Goal: Task Accomplishment & Management: Use online tool/utility

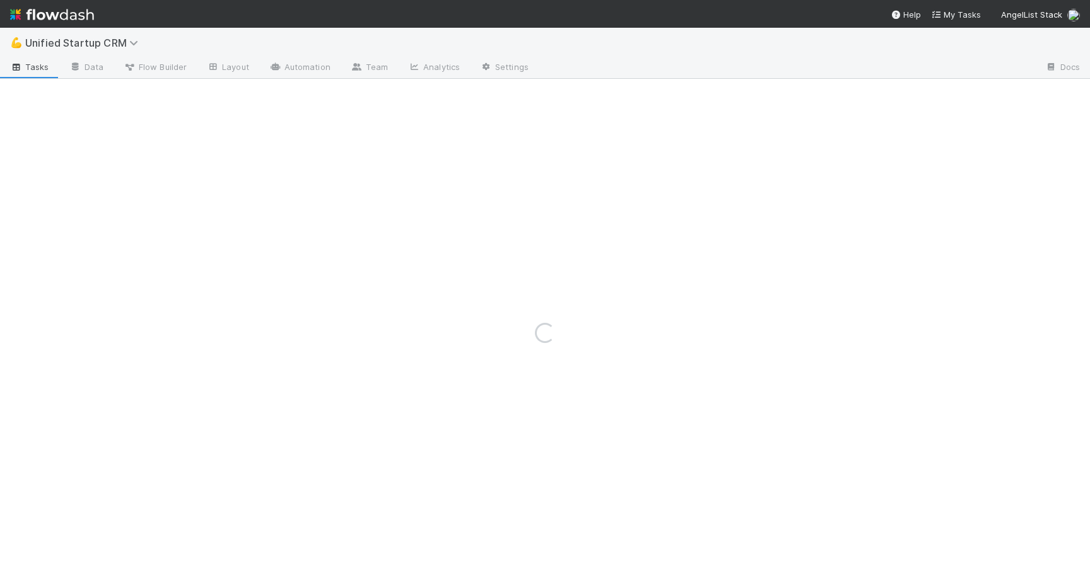
click at [135, 32] on div "💪 Unified Startup CRM" at bounding box center [545, 43] width 1090 height 30
click at [73, 11] on img at bounding box center [52, 14] width 84 height 21
click at [90, 41] on icon at bounding box center [92, 43] width 13 height 10
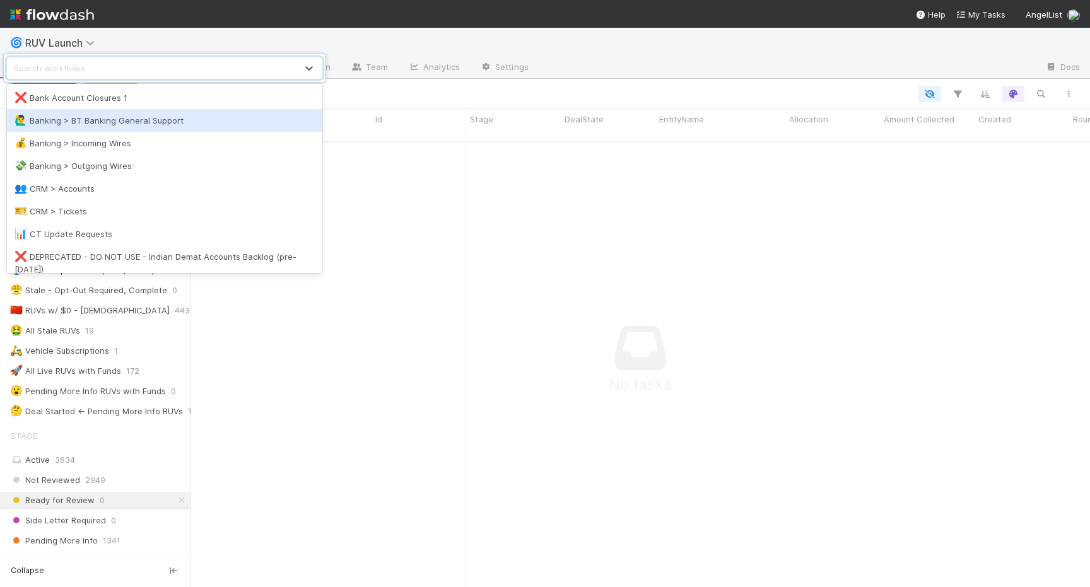
click at [120, 118] on div "🙋‍♂️ Banking > BT Banking General Support" at bounding box center [165, 120] width 300 height 13
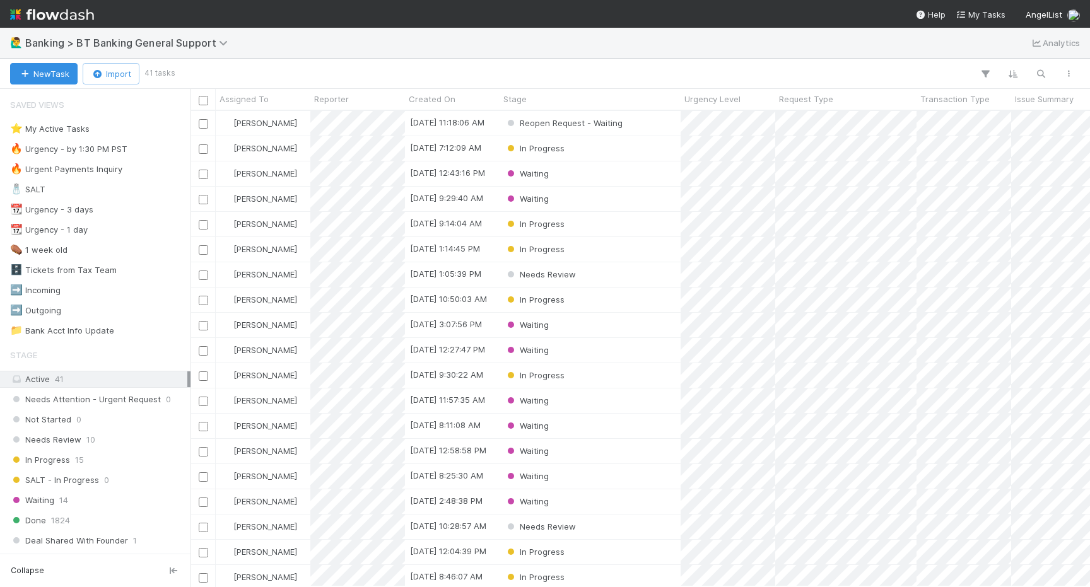
scroll to position [475, 899]
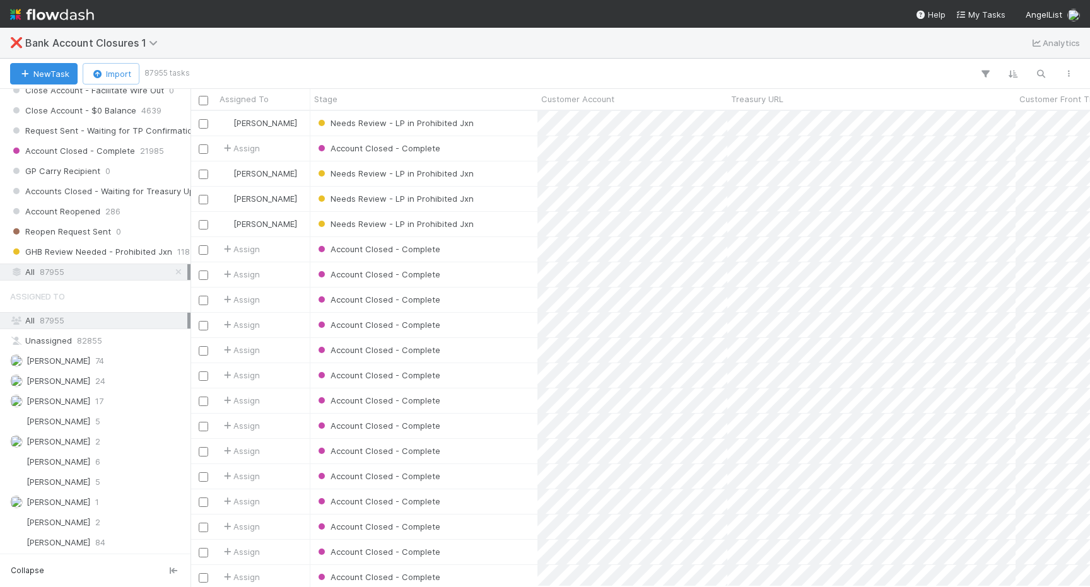
scroll to position [492, 0]
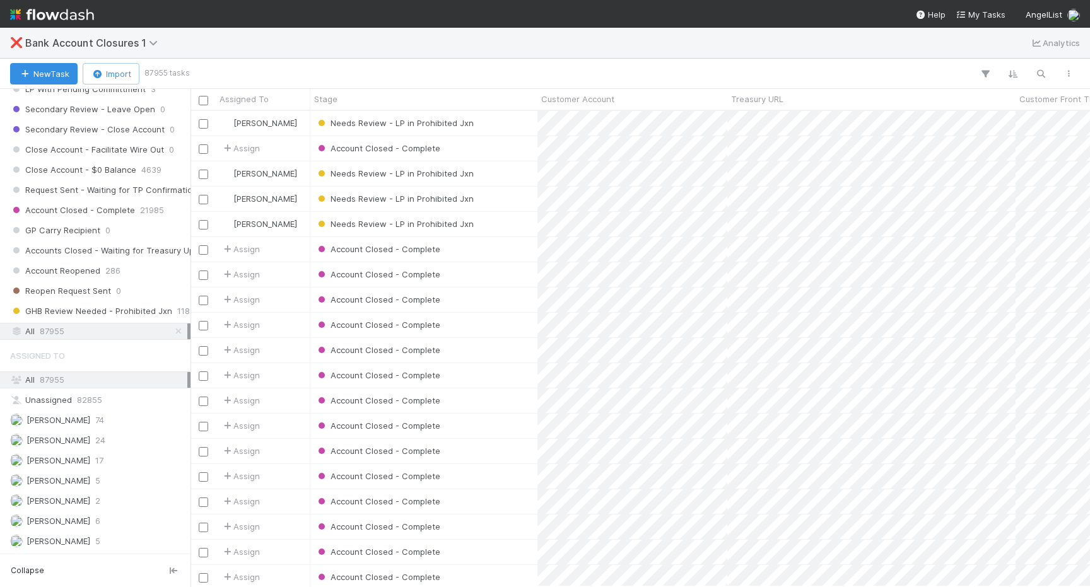
click at [54, 333] on span "87955" at bounding box center [52, 332] width 25 height 16
click at [1040, 74] on icon "button" at bounding box center [1040, 73] width 13 height 11
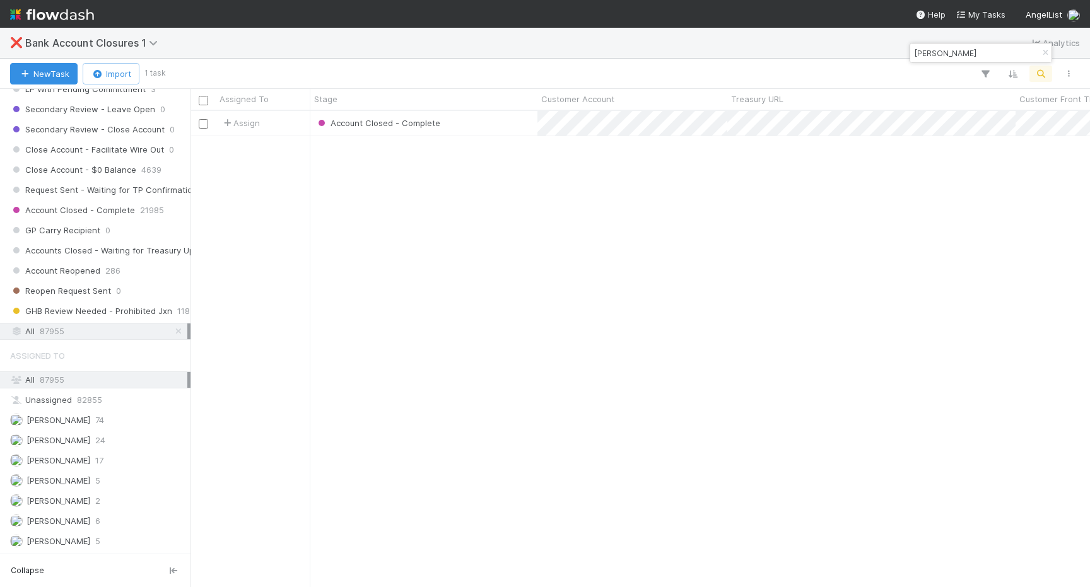
scroll to position [475, 899]
type input "ryan choi"
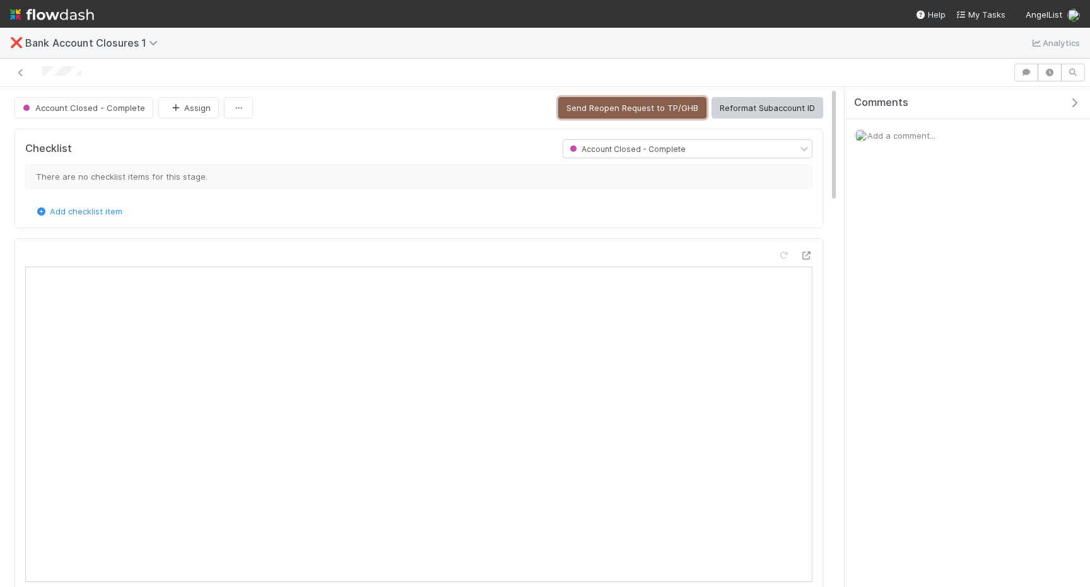
click at [667, 101] on button "Send Reopen Request to TP/GHB" at bounding box center [632, 107] width 148 height 21
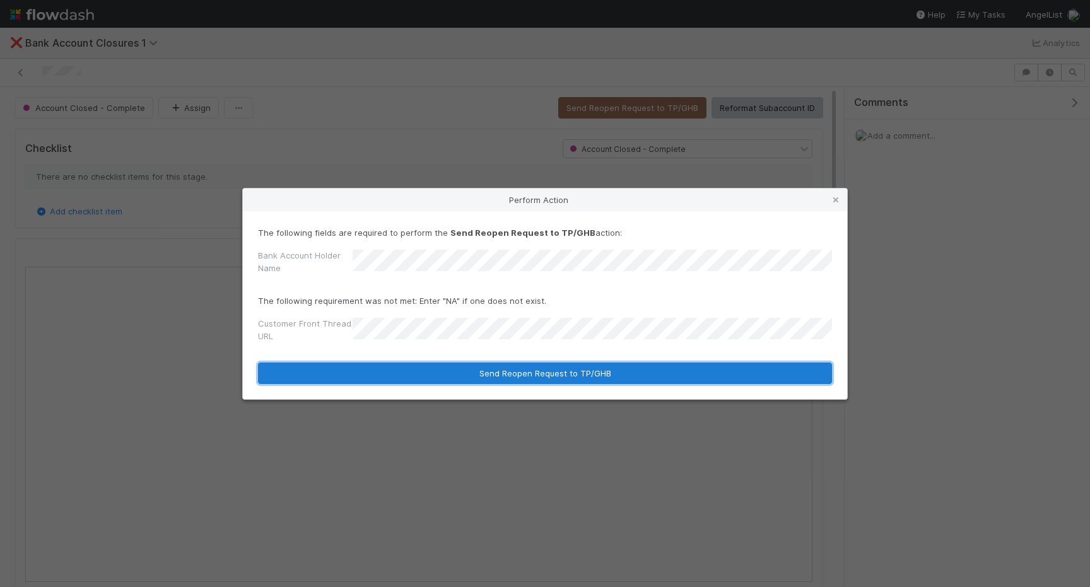
click at [477, 381] on button "Send Reopen Request to TP/GHB" at bounding box center [545, 373] width 574 height 21
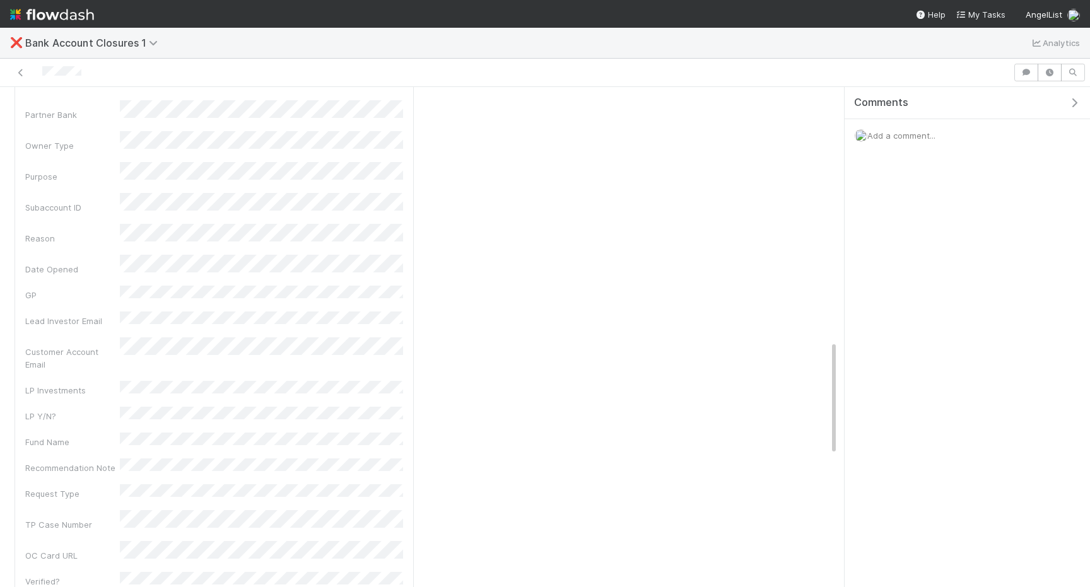
scroll to position [1082, 0]
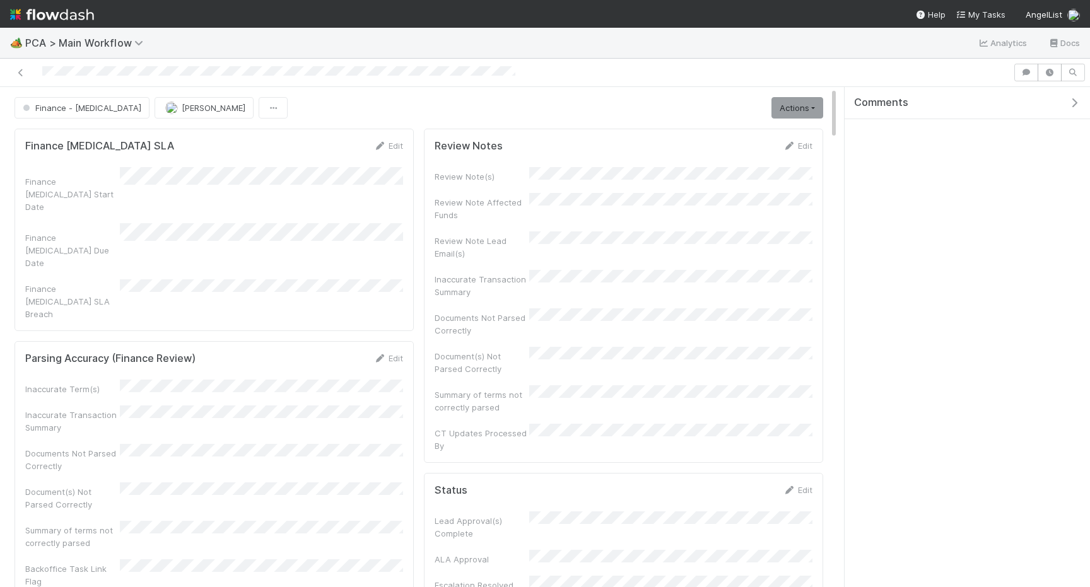
scroll to position [256, 378]
